Goal: Find contact information: Find contact information

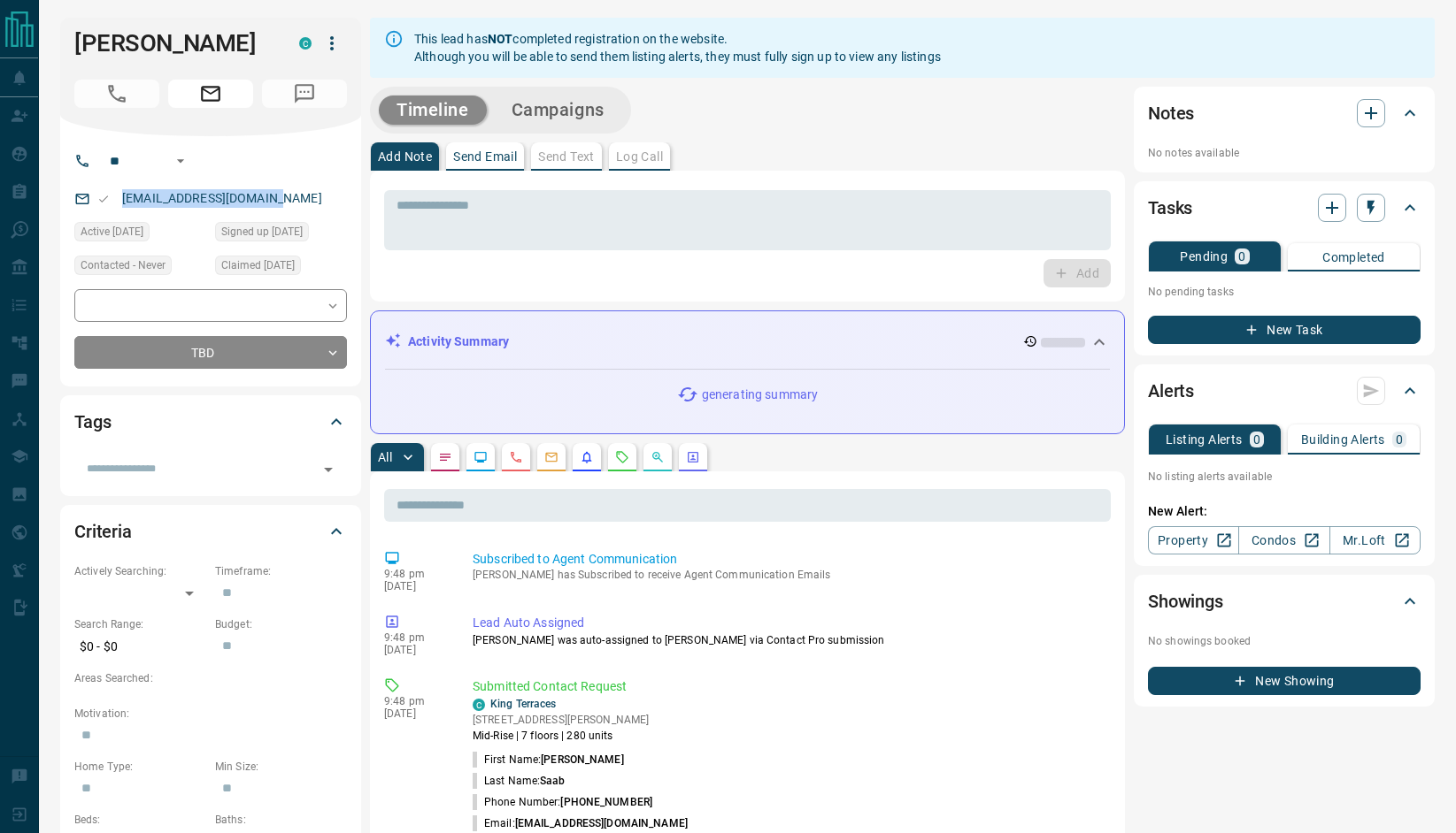
drag, startPoint x: 277, startPoint y: 199, endPoint x: 122, endPoint y: 197, distance: 155.0
click at [122, 197] on div "[EMAIL_ADDRESS][DOMAIN_NAME]" at bounding box center [210, 199] width 272 height 30
copy link "[EMAIL_ADDRESS][DOMAIN_NAME]"
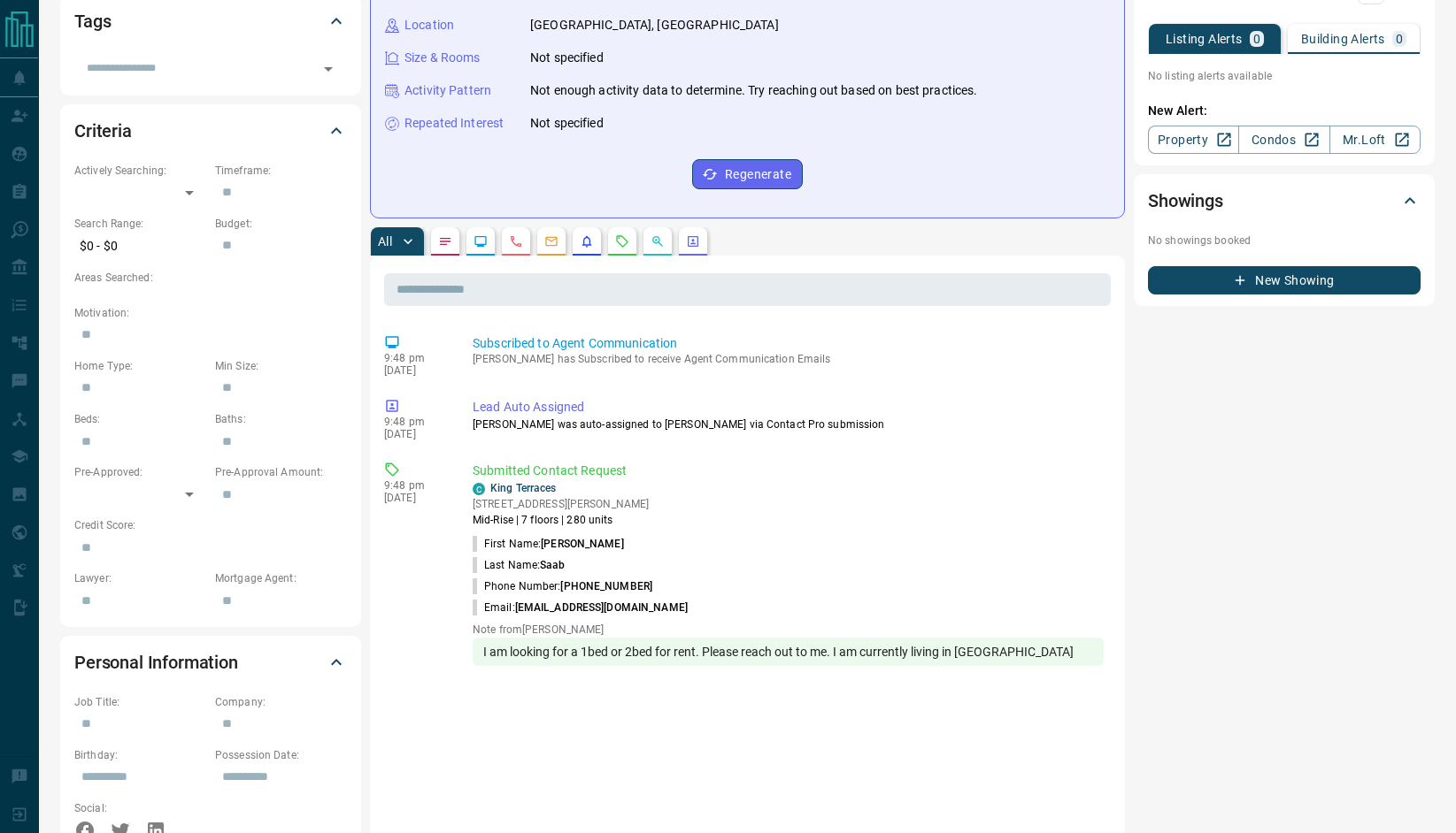
scroll to position [479, 0]
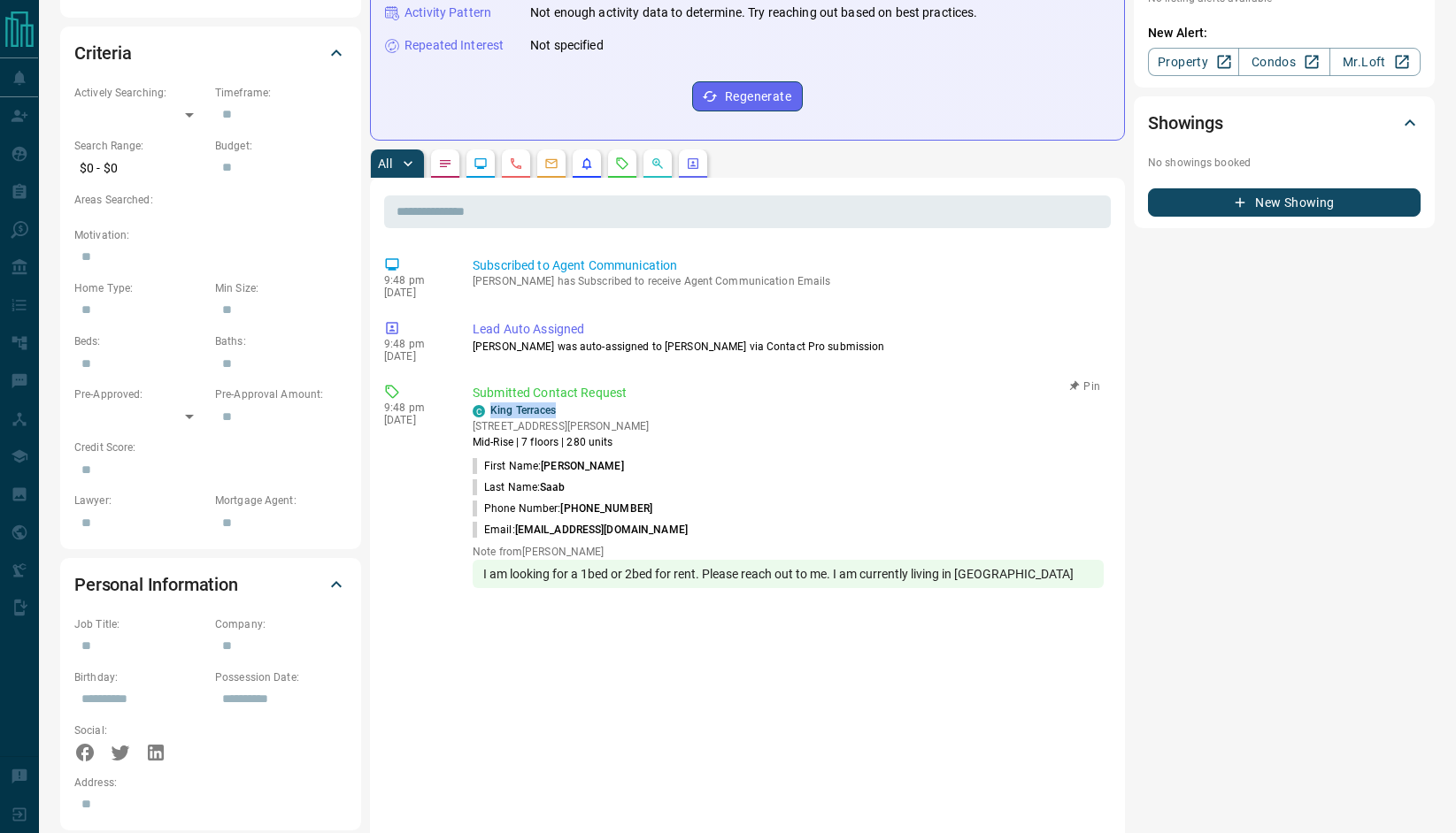
drag, startPoint x: 568, startPoint y: 402, endPoint x: 486, endPoint y: 416, distance: 83.2
click at [486, 416] on div "C King Terraces" at bounding box center [561, 411] width 176 height 16
copy link "King Terraces"
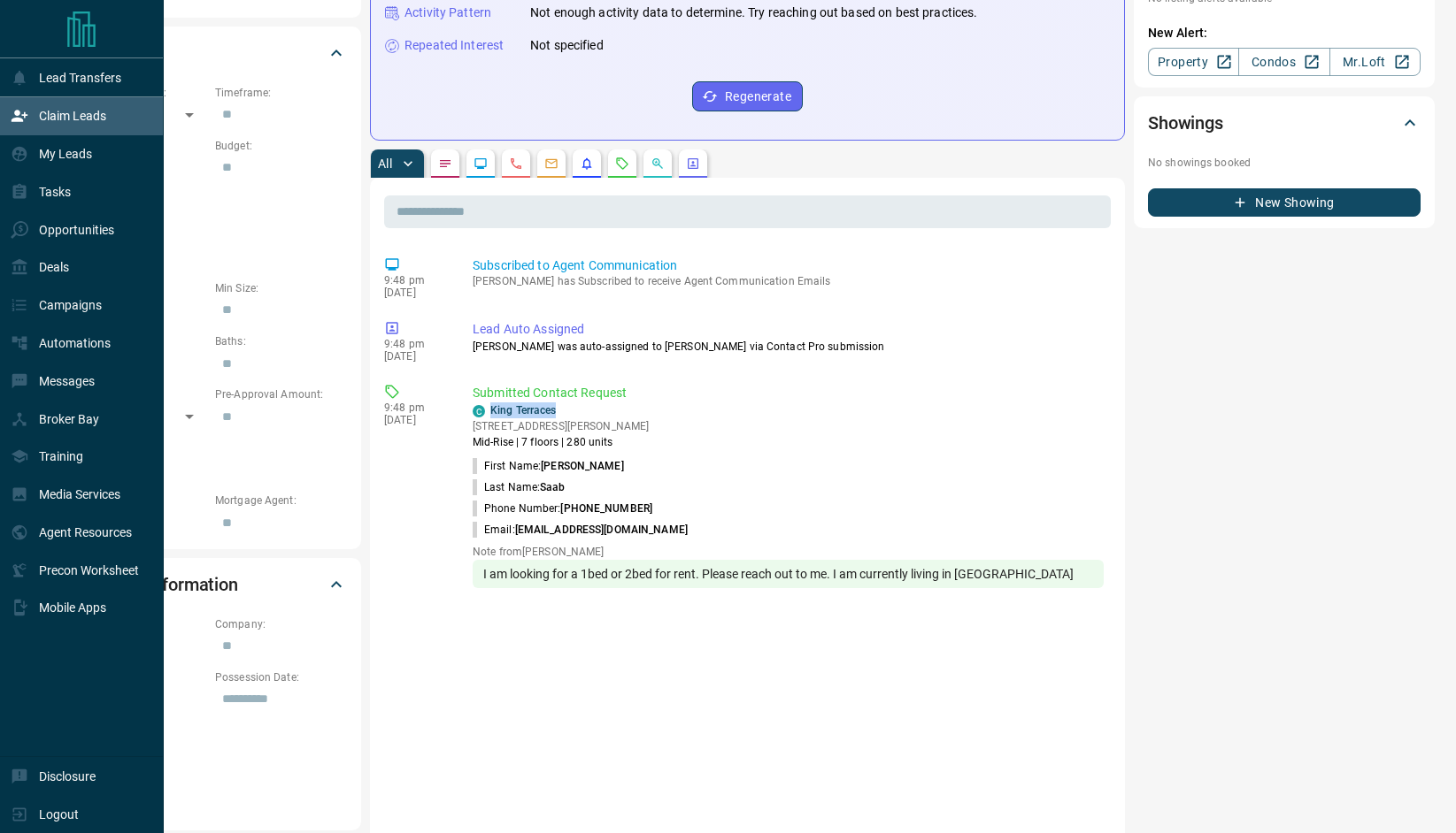
click at [49, 123] on div "Claim Leads" at bounding box center [58, 117] width 96 height 30
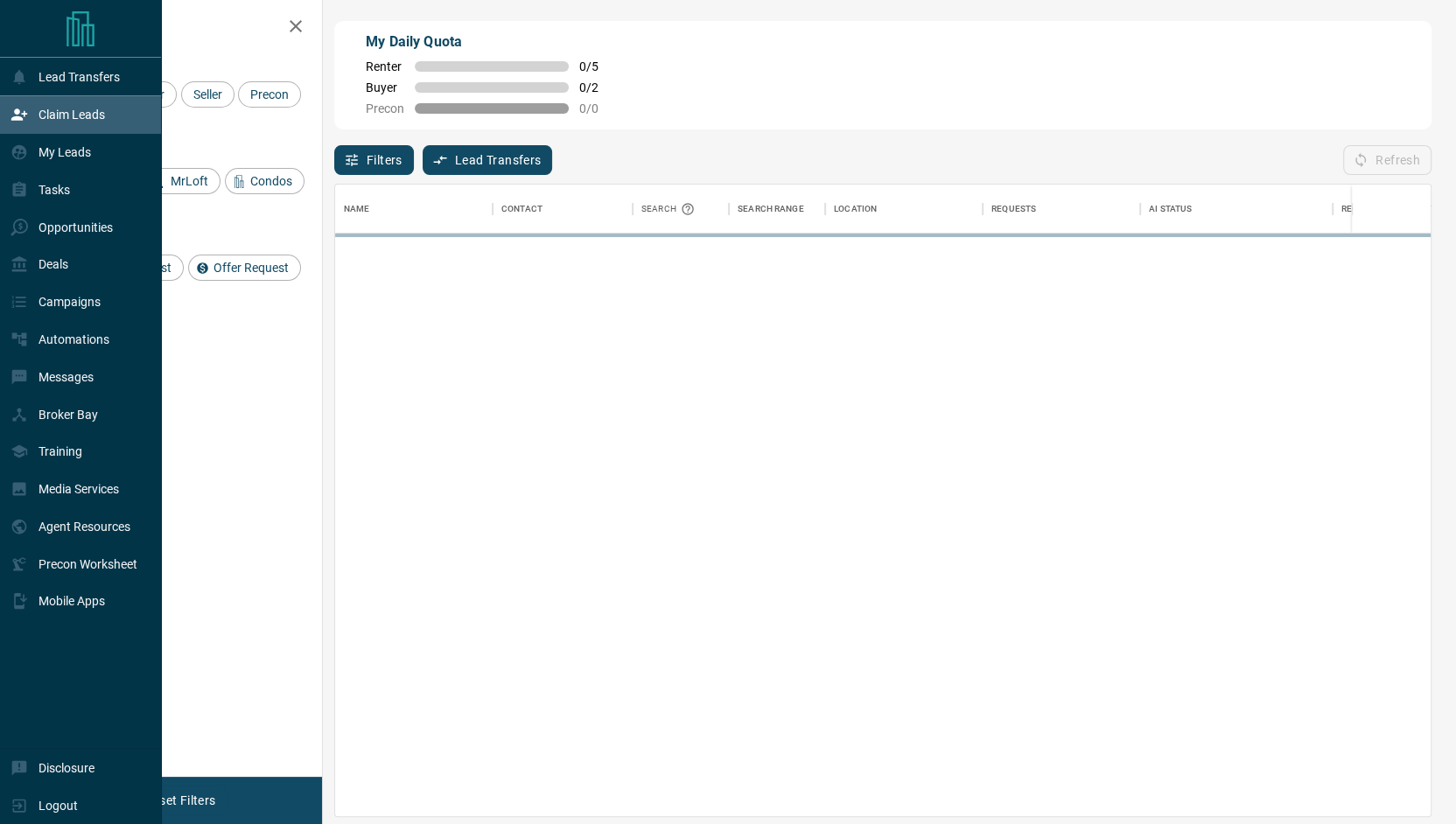
scroll to position [617, 1079]
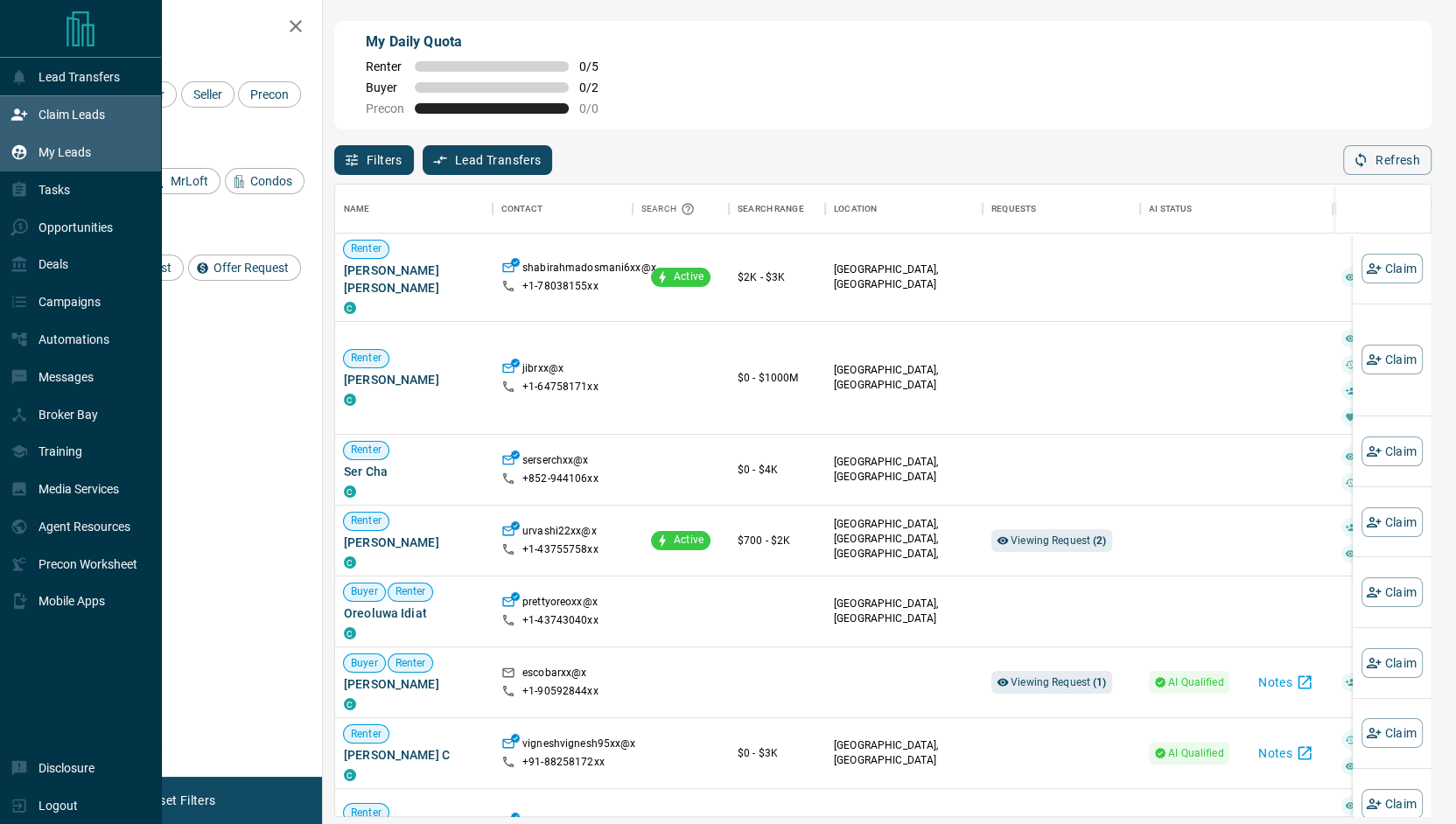
click at [43, 142] on div "My Leads" at bounding box center [51, 153] width 80 height 29
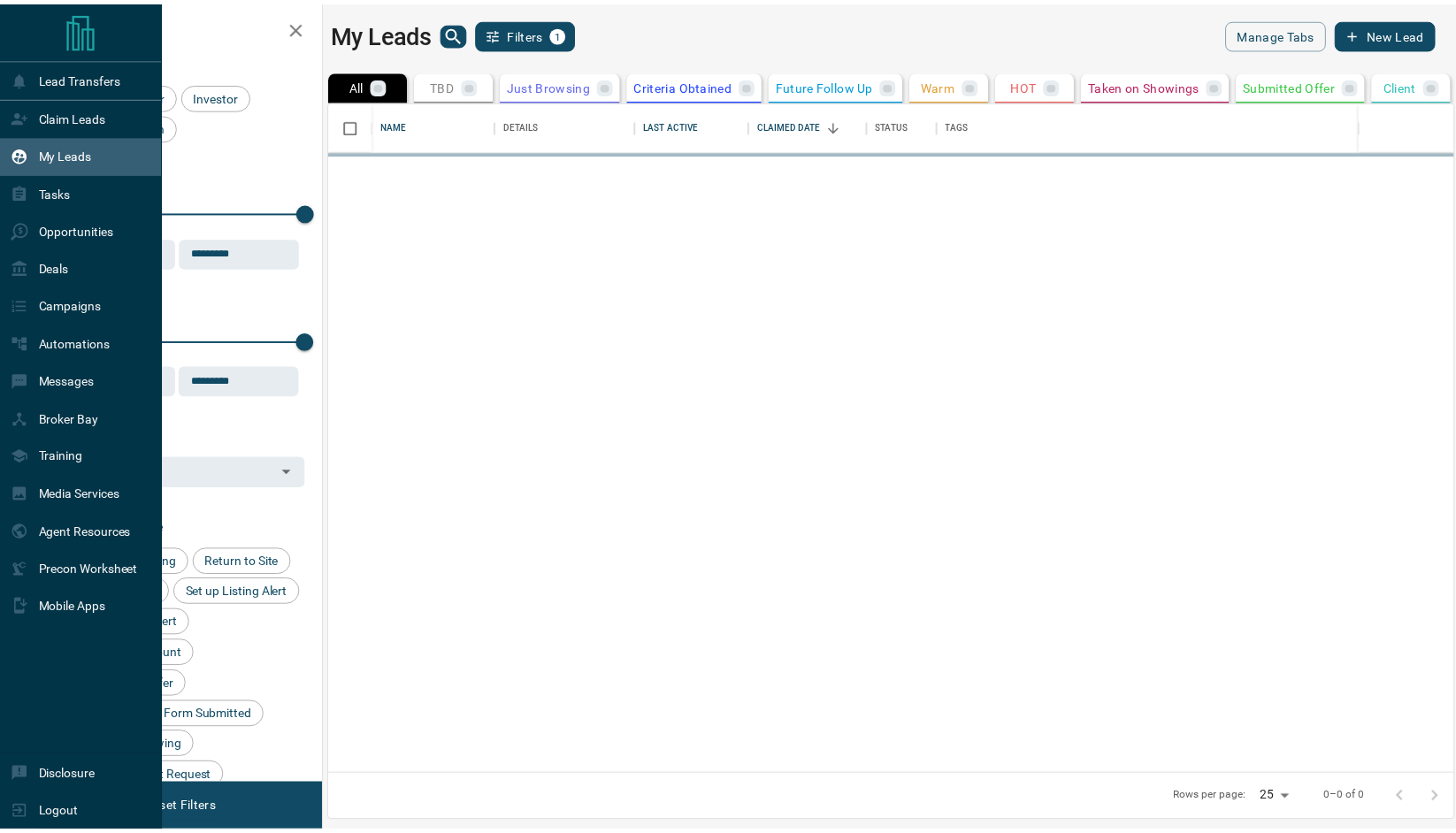
scroll to position [660, 1122]
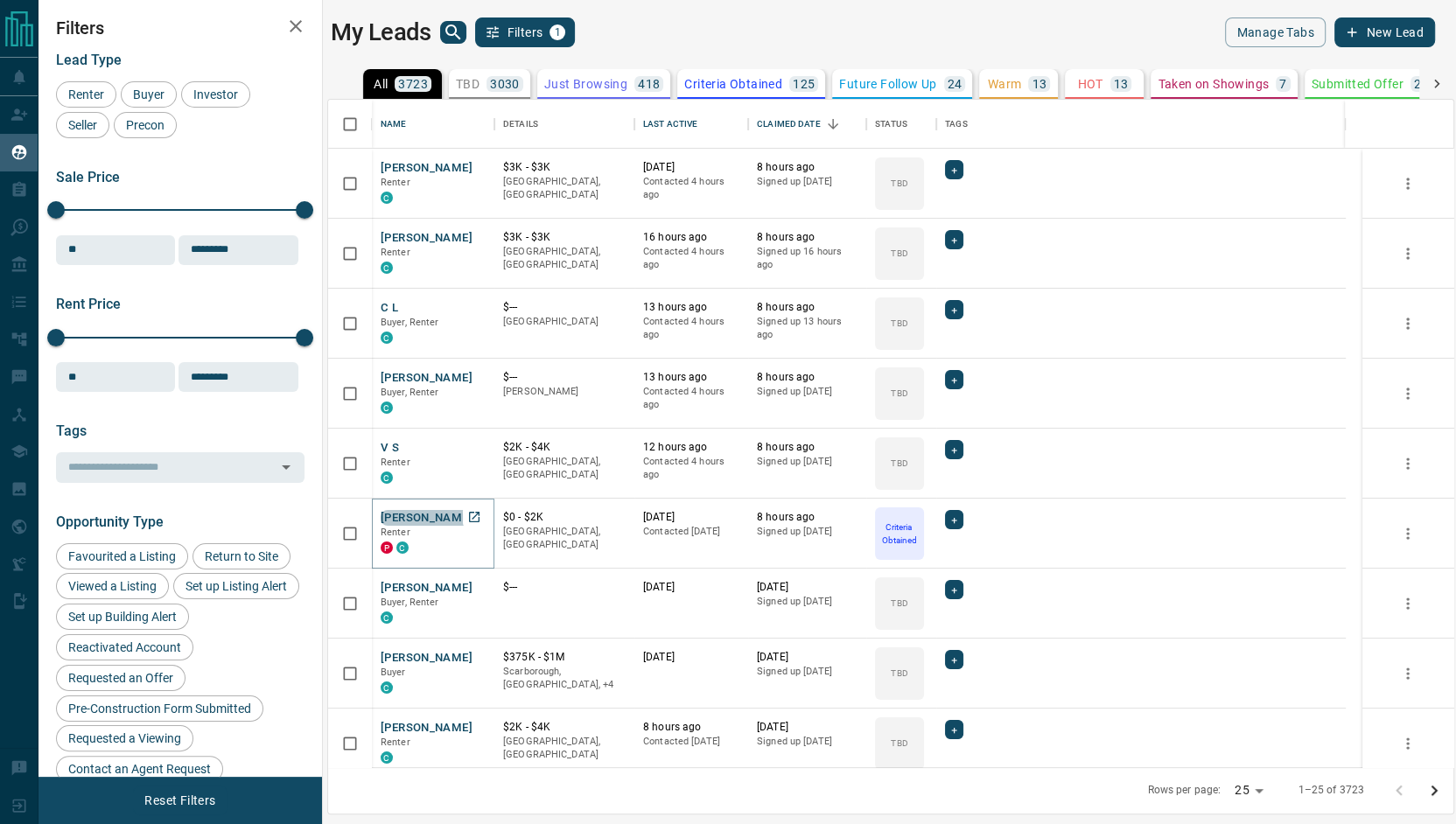
click at [423, 516] on button "[PERSON_NAME]" at bounding box center [427, 518] width 92 height 17
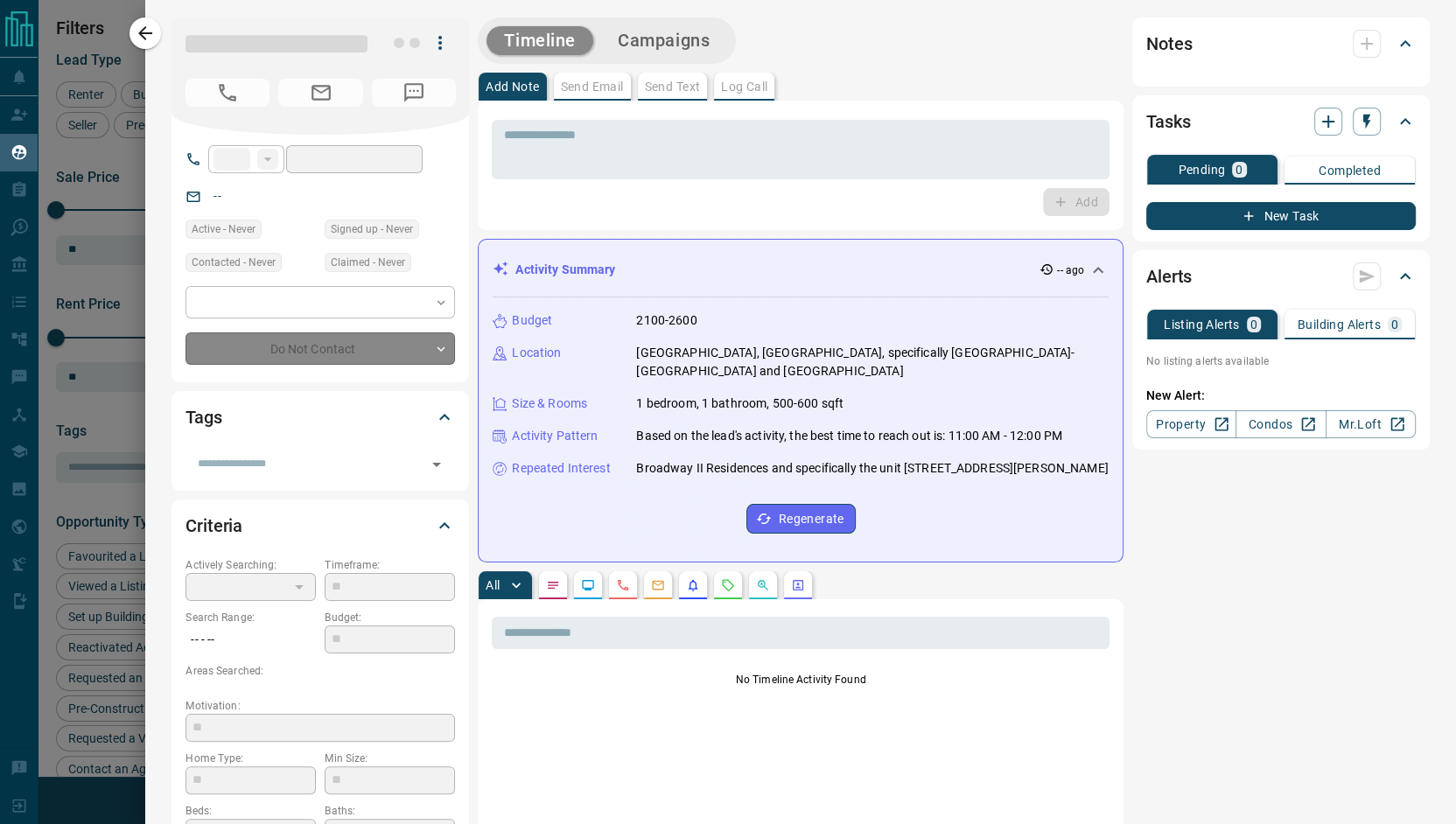
type input "**"
type input "**********"
type input "*"
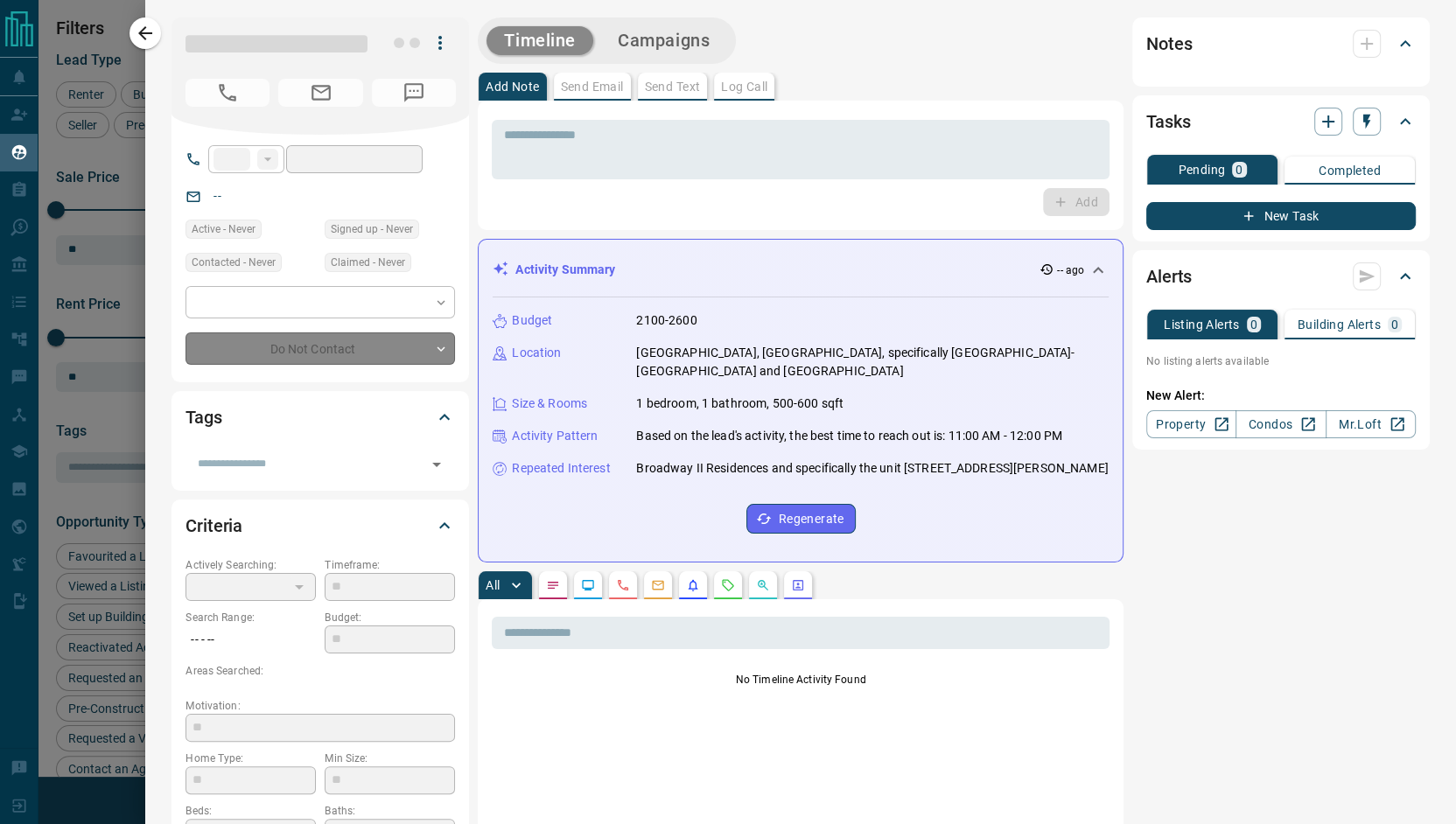
type input "**********"
type input "*********"
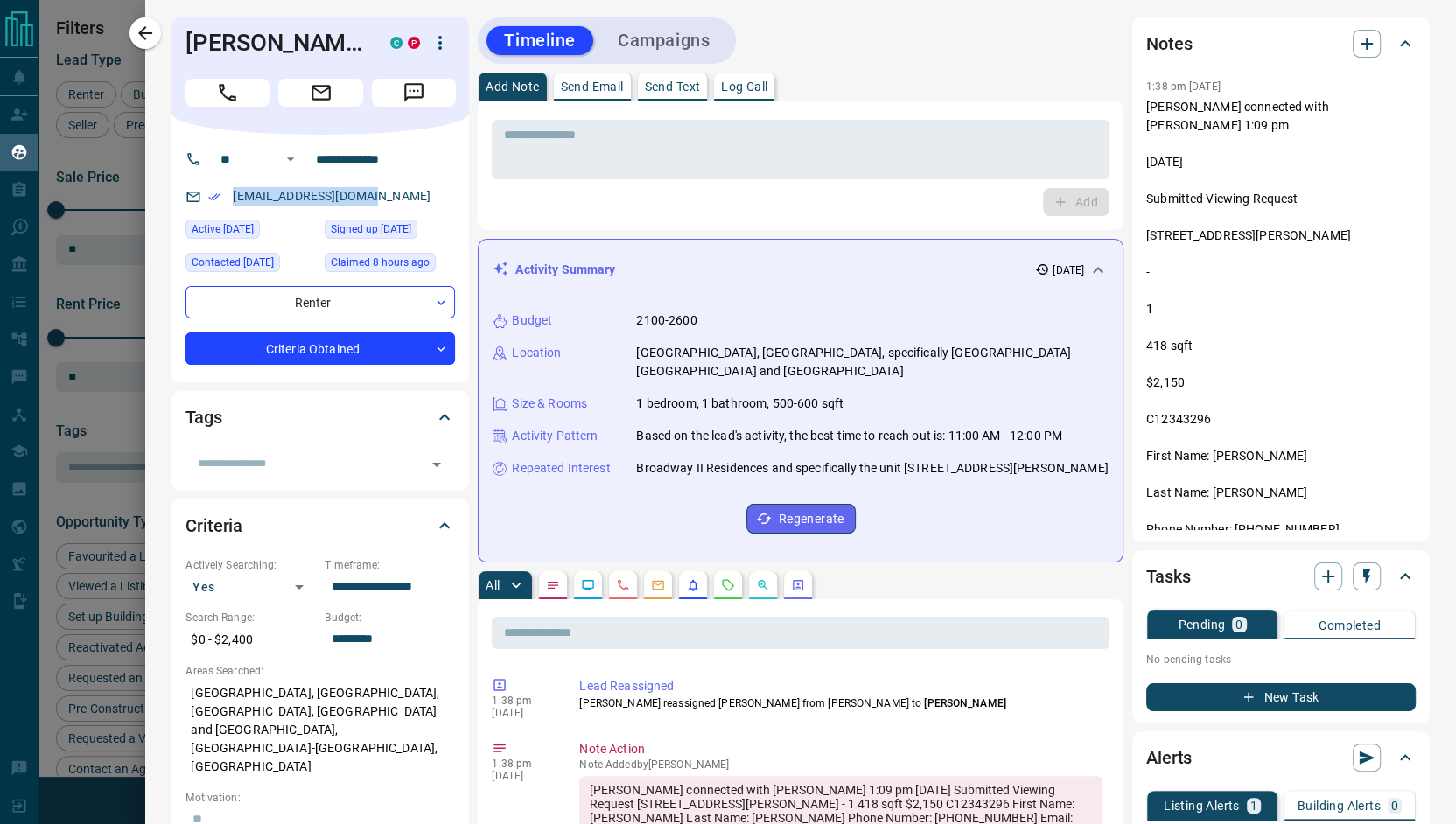
drag, startPoint x: 363, startPoint y: 199, endPoint x: 232, endPoint y: 196, distance: 131.0
click at [232, 196] on div "[EMAIL_ADDRESS][DOMAIN_NAME]" at bounding box center [320, 197] width 269 height 29
copy link "[EMAIL_ADDRESS][DOMAIN_NAME]"
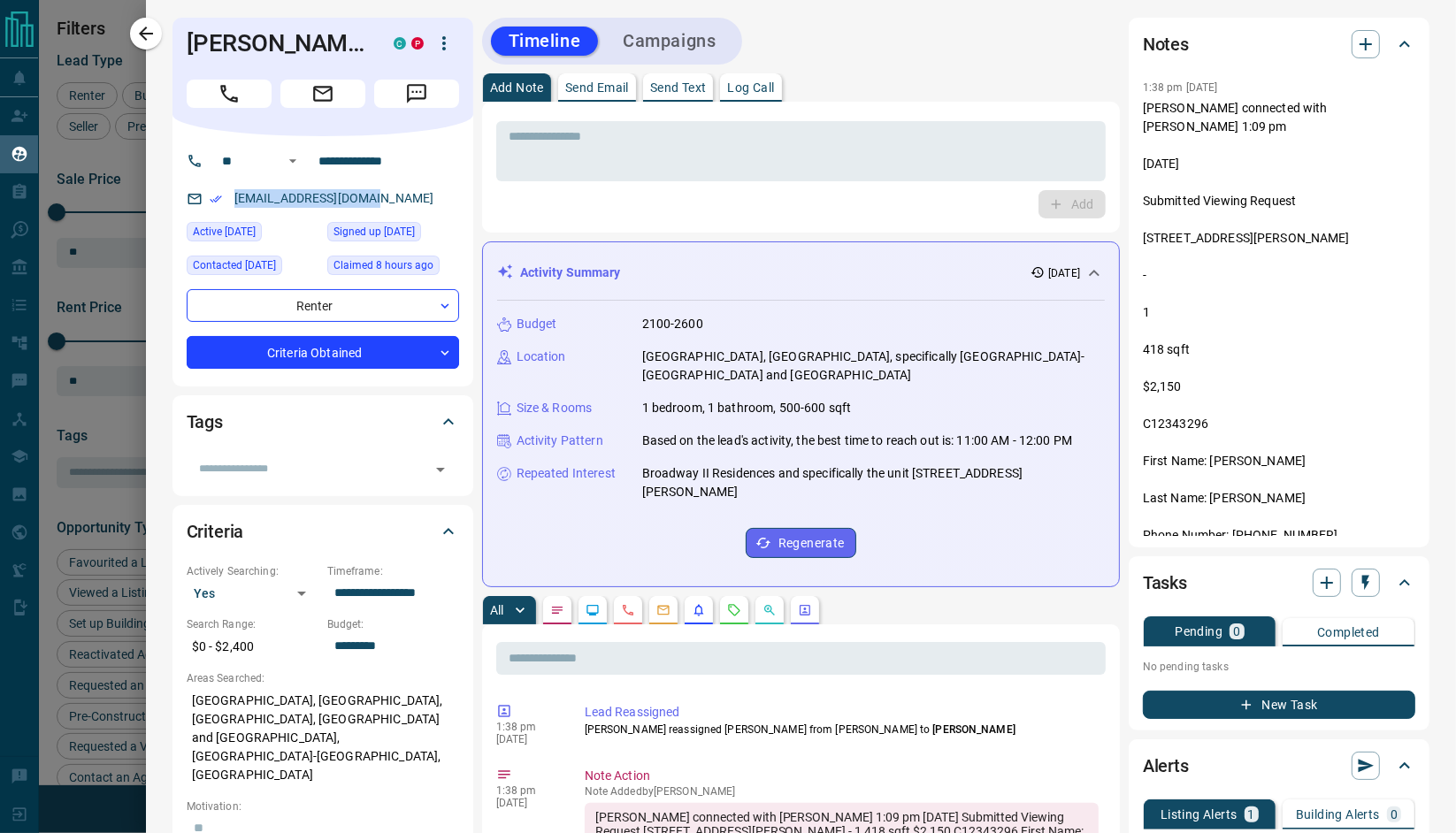
scroll to position [18, 18]
